Goal: Use online tool/utility: Utilize a website feature to perform a specific function

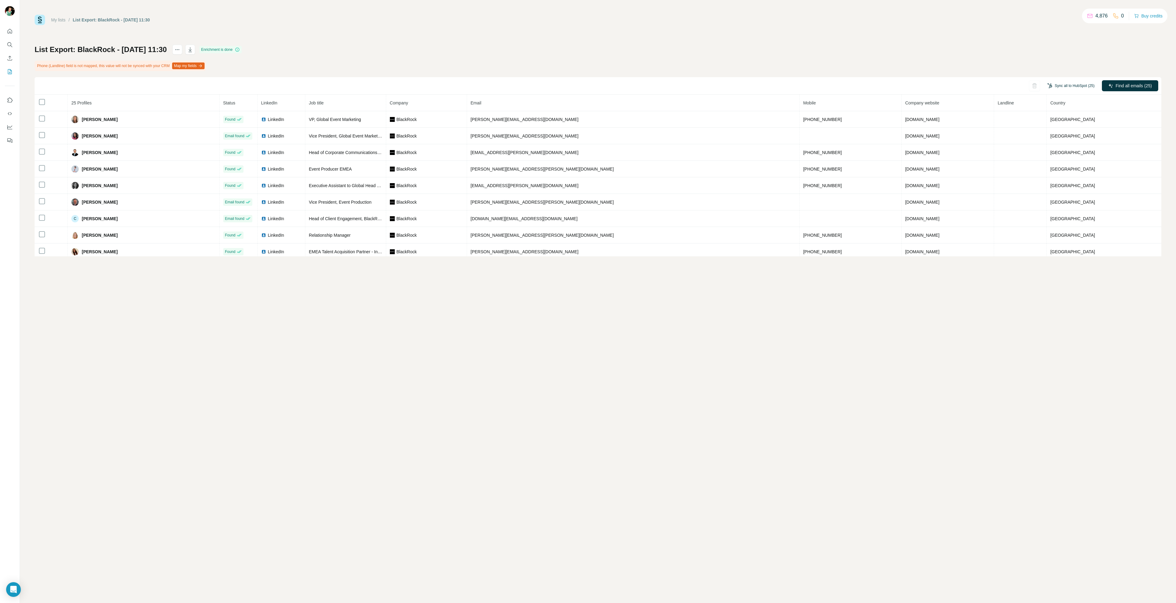
click at [1067, 86] on button "Sync all to HubSpot (25)" at bounding box center [1071, 85] width 56 height 9
click at [1052, 140] on button "Sync all to HubSpot" at bounding box center [1062, 139] width 68 height 12
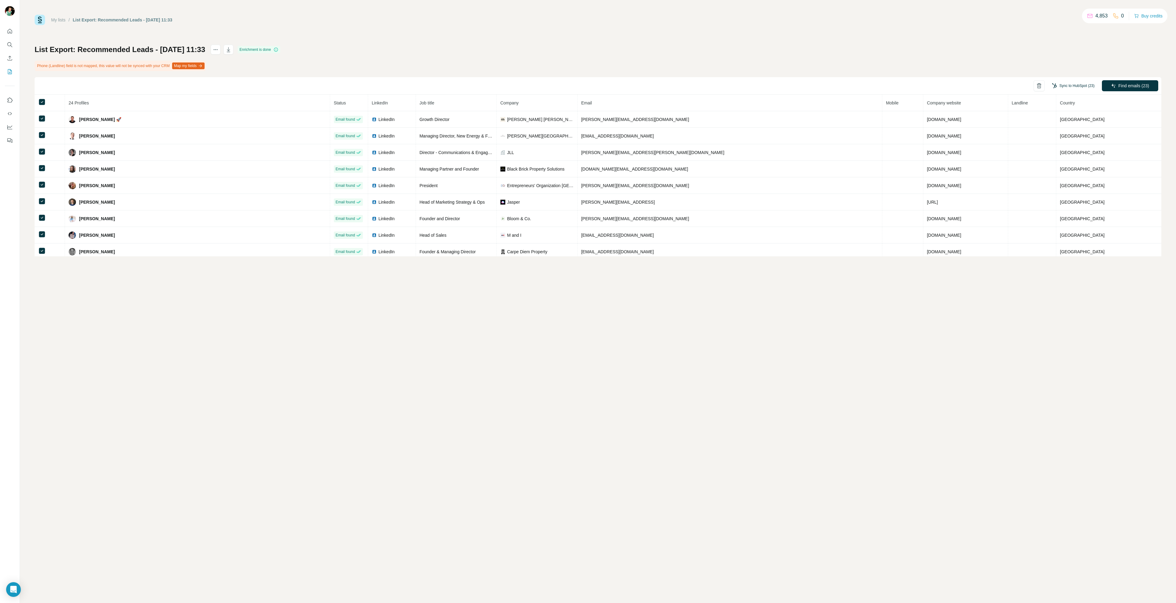
click at [1083, 87] on button "Sync to HubSpot (23)" at bounding box center [1073, 85] width 51 height 9
click at [1061, 140] on button "Sync to HubSpot" at bounding box center [1062, 139] width 68 height 12
